Goal: Browse casually

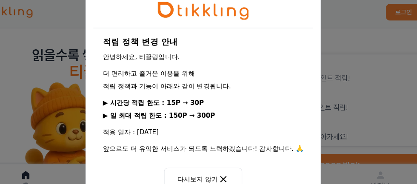
click at [22, 163] on div "적립 정책 변경 안내 안녕하세요, 티끌링입니다. 더 편리하고 즐거운 이용을 위해 적립 정책과 기능이 아래와 같이 변경됩니다. ▶ 시간당 적립 …" at bounding box center [208, 92] width 417 height 184
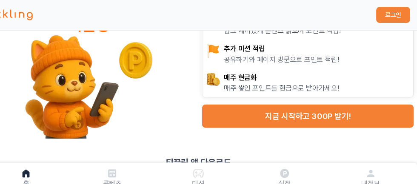
scroll to position [46, 0]
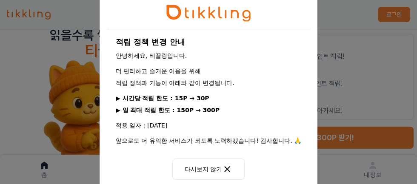
click at [33, 134] on div "적립 정책 변경 안내 안녕하세요, 티끌링입니다. 더 편리하고 즐거운 이용을 위해 적립 정책과 기능이 아래와 같이 변경됩니다. ▶ 시간당 적립 …" at bounding box center [208, 92] width 417 height 184
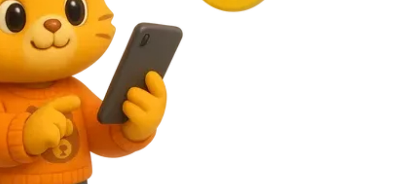
scroll to position [37, 0]
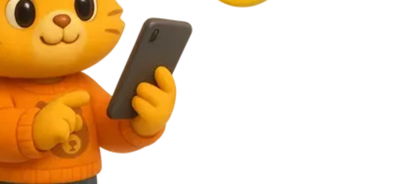
click at [74, 130] on img at bounding box center [104, 91] width 122 height 100
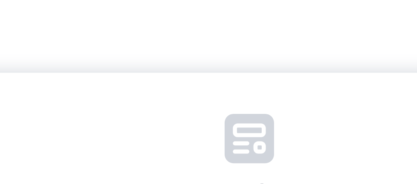
scroll to position [43, 0]
